Goal: Use online tool/utility: Utilize a website feature to perform a specific function

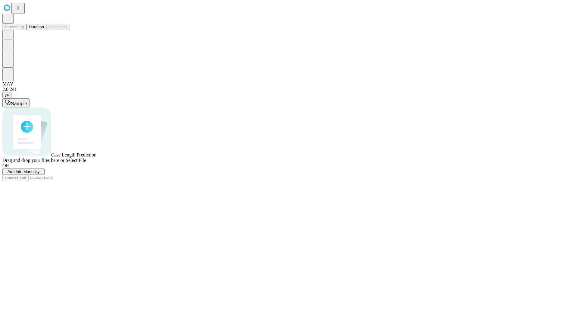
click at [44, 30] on button "Duration" at bounding box center [36, 27] width 20 height 6
click at [40, 174] on span "Add Info Manually" at bounding box center [24, 171] width 32 height 5
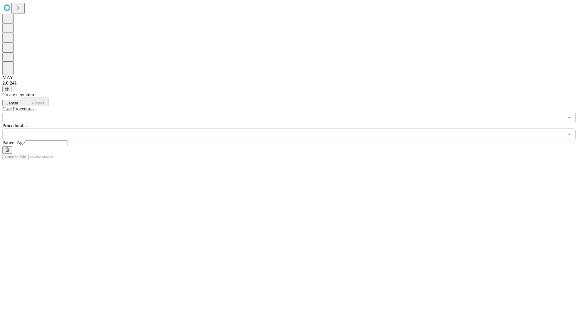
click at [67, 140] on input "text" at bounding box center [46, 143] width 43 height 6
type input "**"
click at [293, 128] on input "text" at bounding box center [282, 133] width 561 height 11
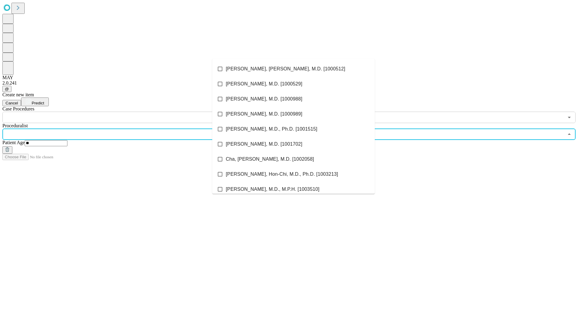
click at [293, 69] on li "[PERSON_NAME], [PERSON_NAME], M.D. [1000512]" at bounding box center [293, 68] width 162 height 15
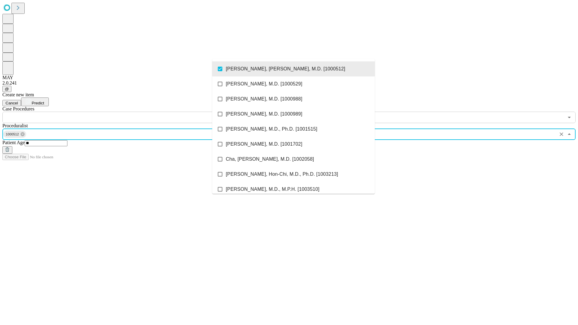
click at [126, 112] on input "text" at bounding box center [282, 117] width 561 height 11
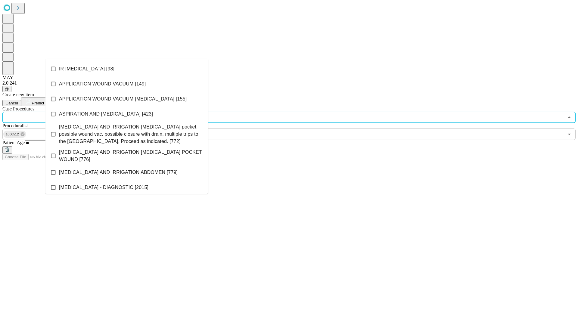
click at [127, 69] on li "IR [MEDICAL_DATA] [98]" at bounding box center [126, 68] width 162 height 15
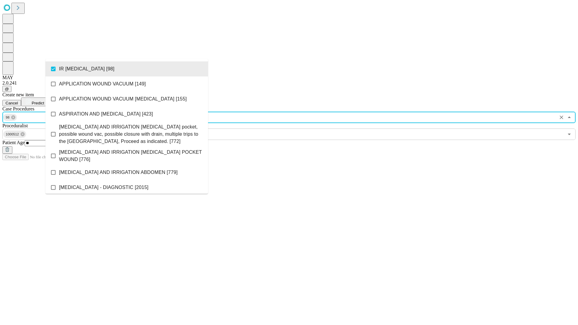
click at [44, 101] on span "Predict" at bounding box center [38, 103] width 12 height 5
